Goal: Information Seeking & Learning: Learn about a topic

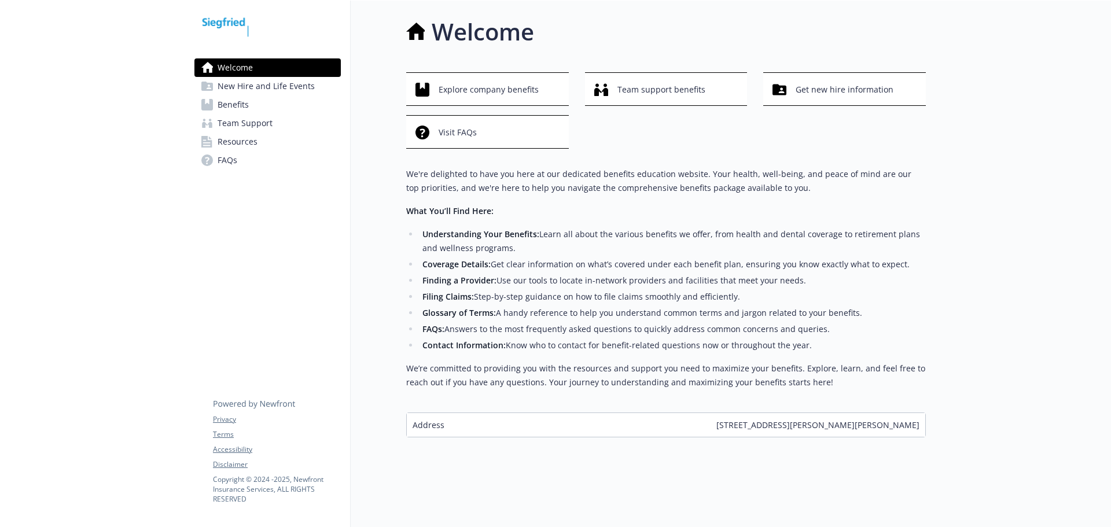
click at [243, 124] on span "Team Support" at bounding box center [245, 123] width 55 height 19
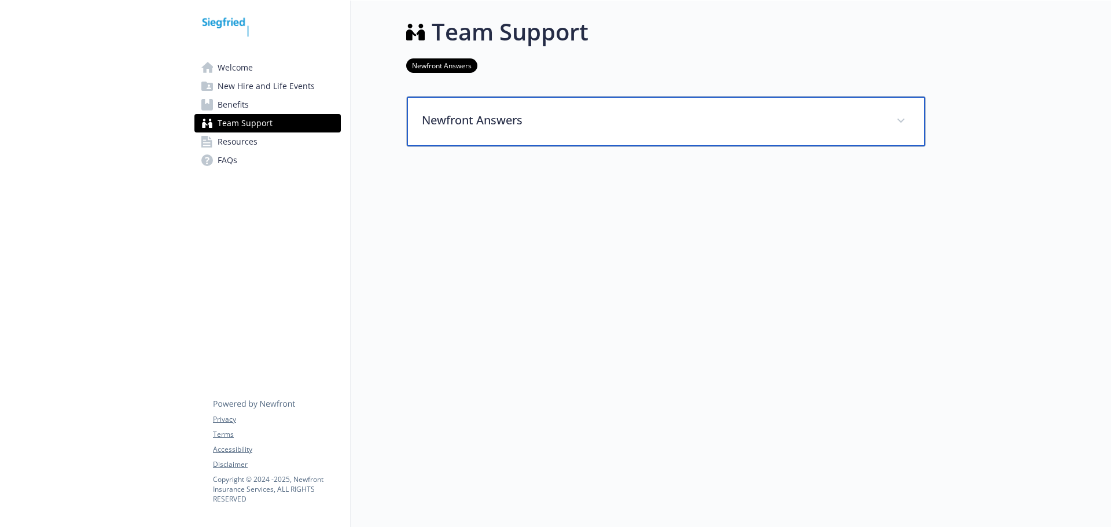
click at [636, 105] on div "Newfront Answers" at bounding box center [666, 122] width 518 height 50
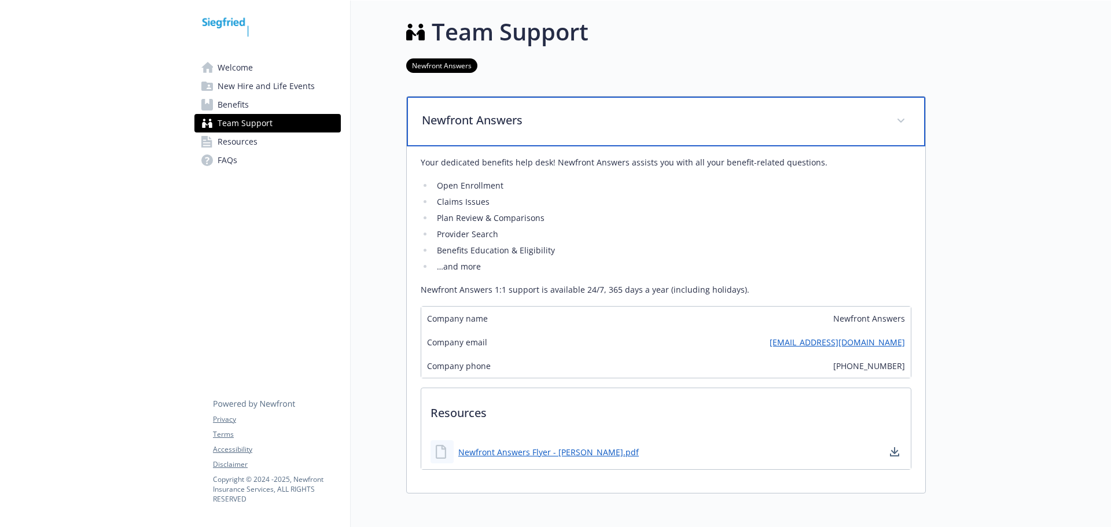
click at [553, 115] on p "Newfront Answers" at bounding box center [652, 120] width 461 height 17
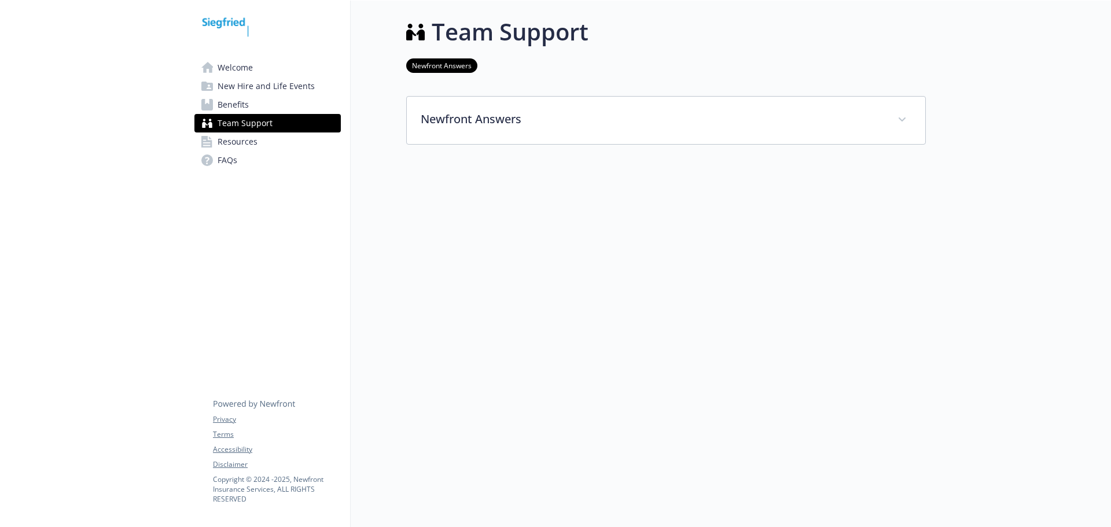
click at [248, 89] on span "New Hire and Life Events" at bounding box center [266, 86] width 97 height 19
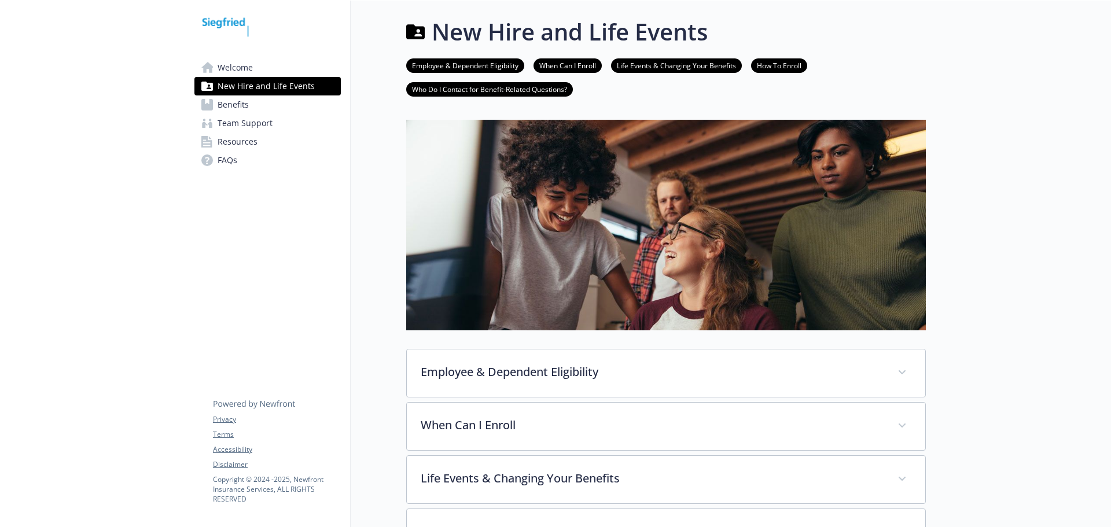
click at [244, 105] on span "Benefits" at bounding box center [233, 104] width 31 height 19
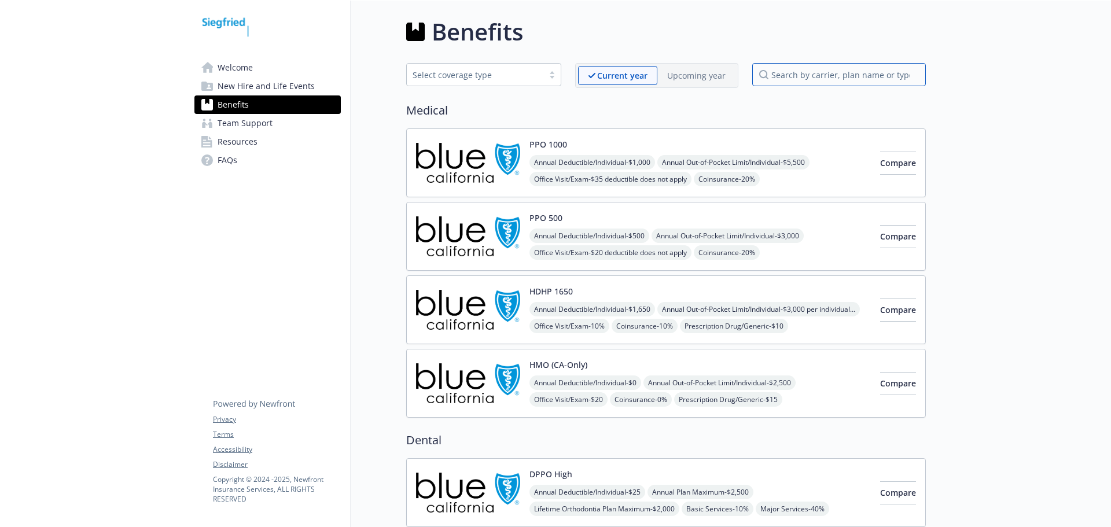
click at [800, 73] on input "search by carrier, plan name or type" at bounding box center [839, 74] width 174 height 23
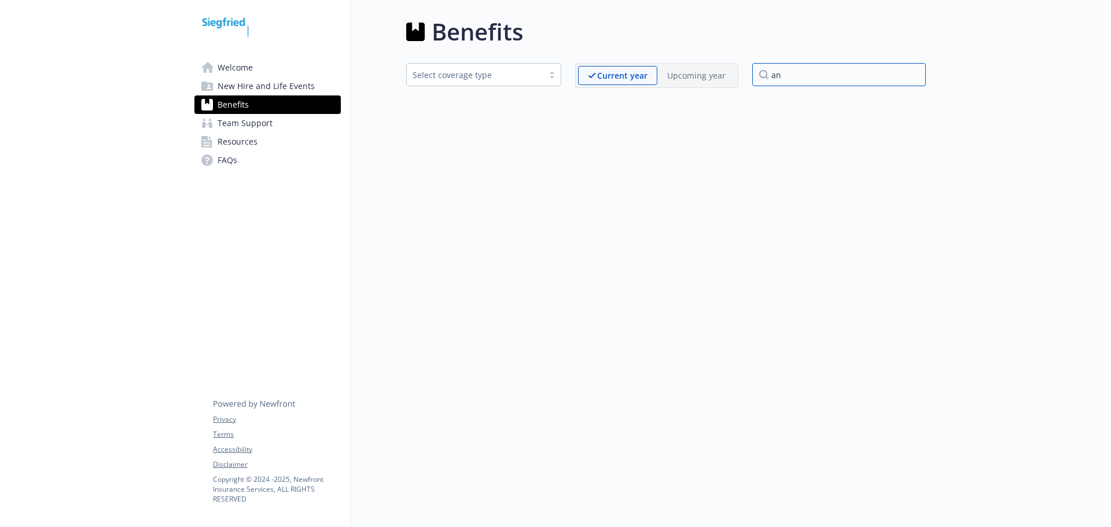
type input "a"
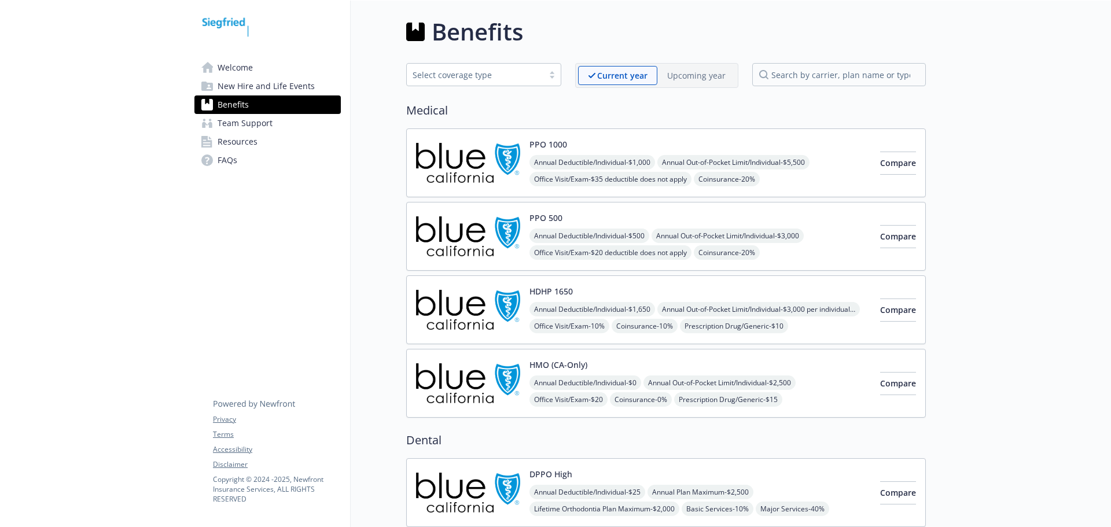
click at [725, 77] on p "Upcoming year" at bounding box center [696, 75] width 58 height 12
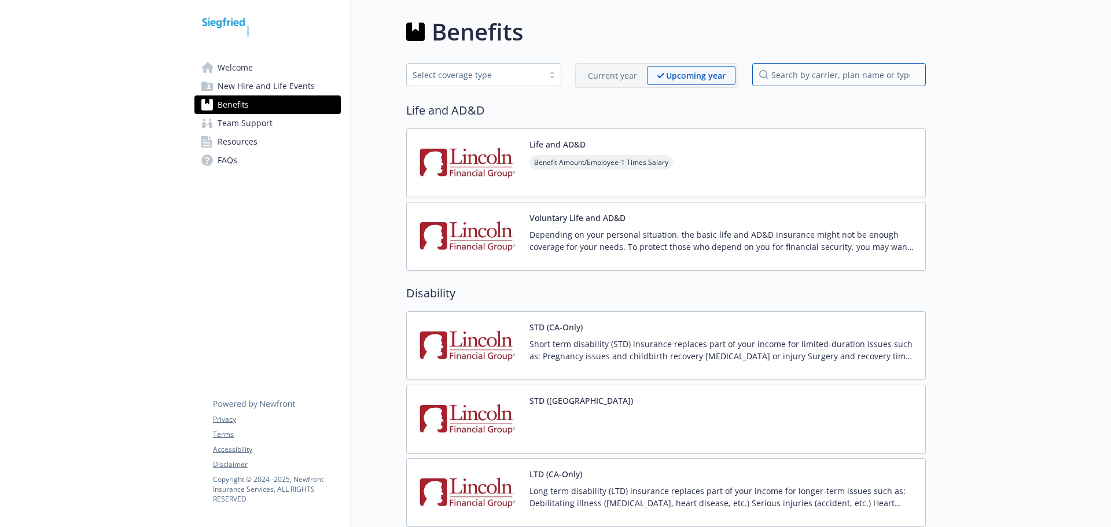
click at [802, 74] on input "search by carrier, plan name or type" at bounding box center [839, 74] width 174 height 23
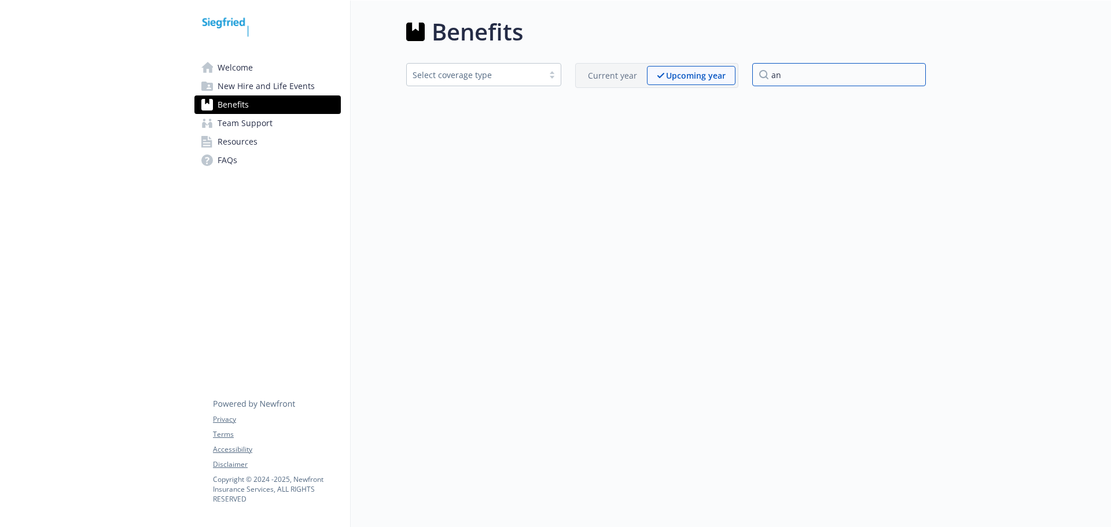
type input "a"
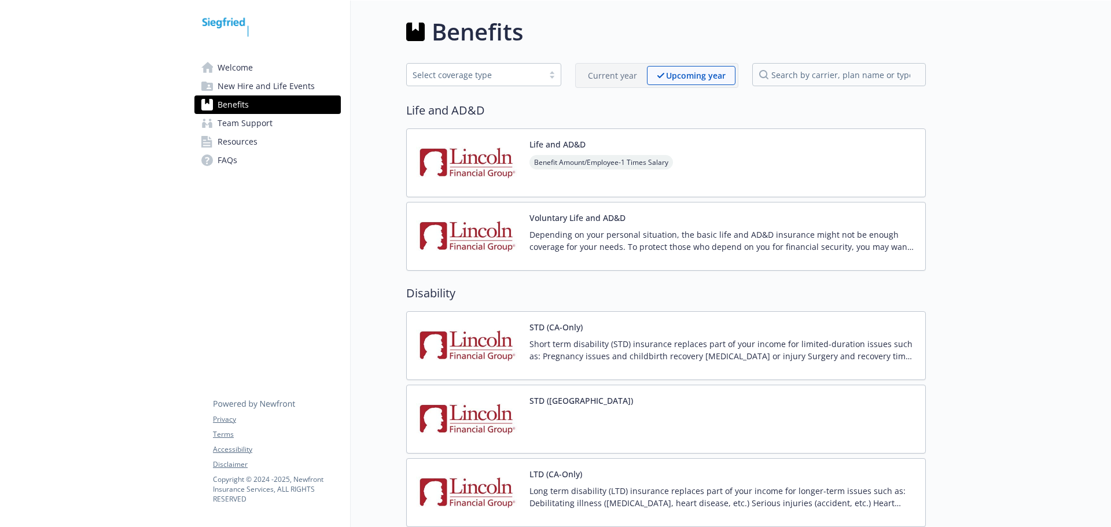
click at [250, 142] on span "Resources" at bounding box center [238, 141] width 40 height 19
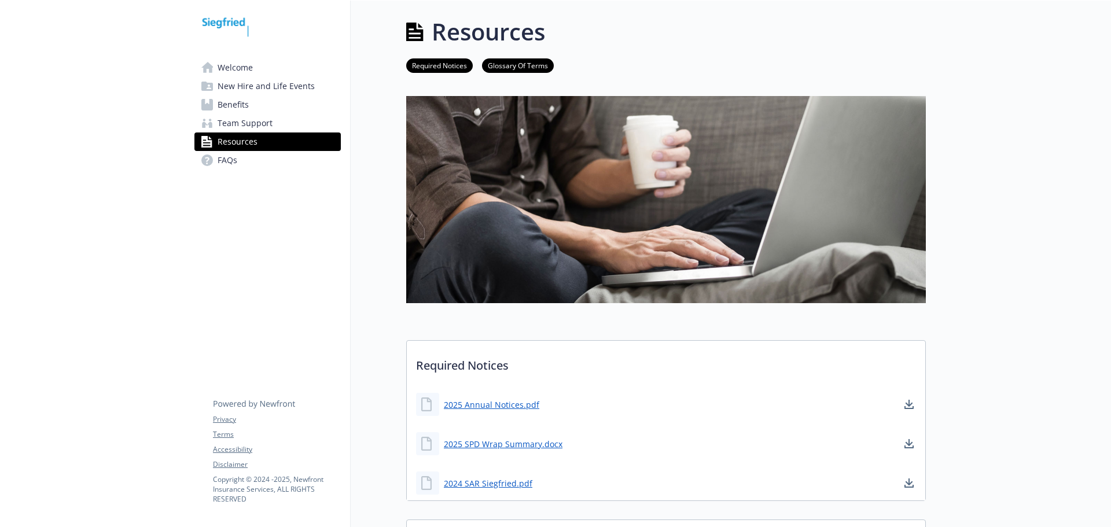
click at [240, 67] on span "Welcome" at bounding box center [235, 67] width 35 height 19
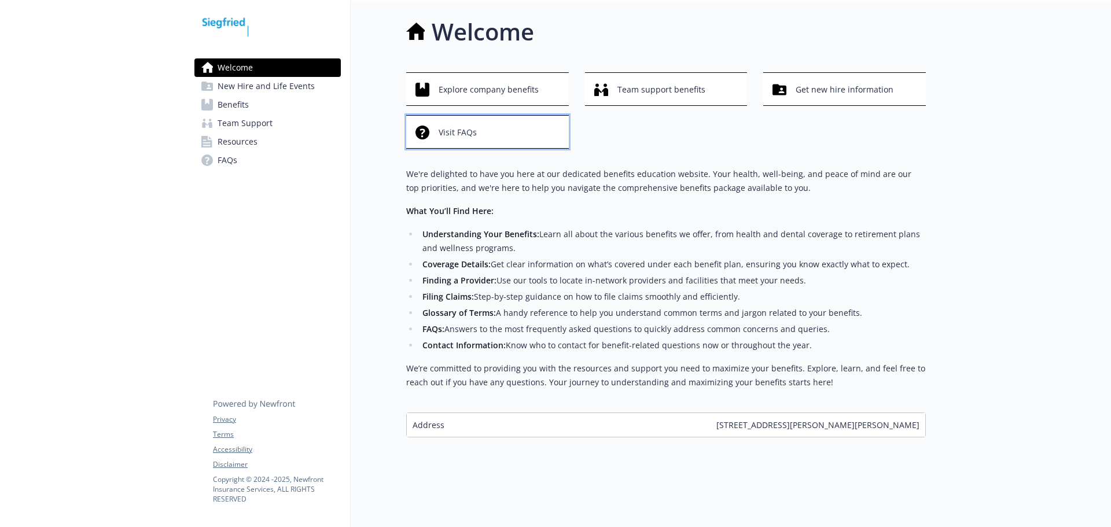
click at [455, 129] on span "Visit FAQs" at bounding box center [458, 132] width 38 height 22
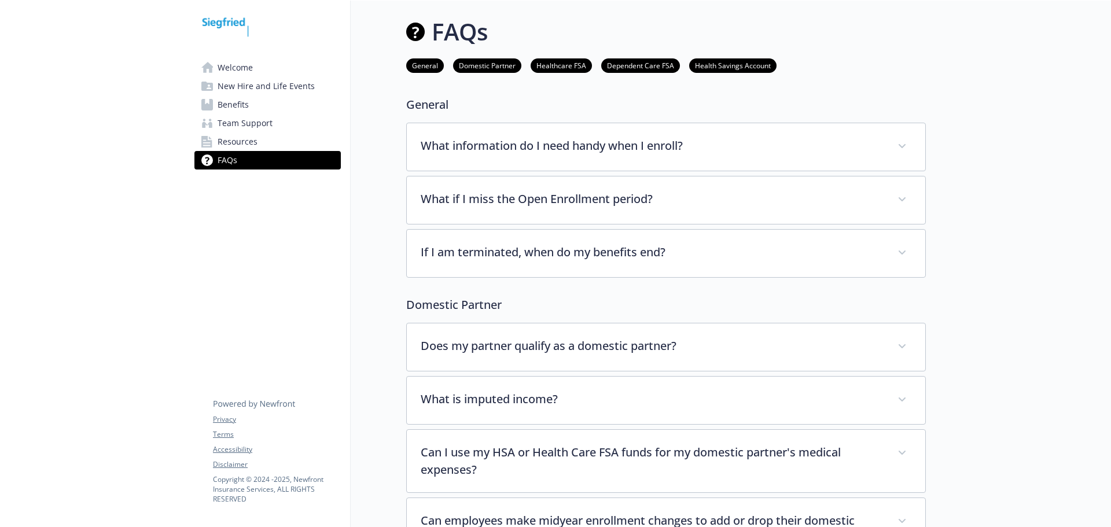
click at [242, 102] on span "Benefits" at bounding box center [233, 104] width 31 height 19
